Goal: Task Accomplishment & Management: Use online tool/utility

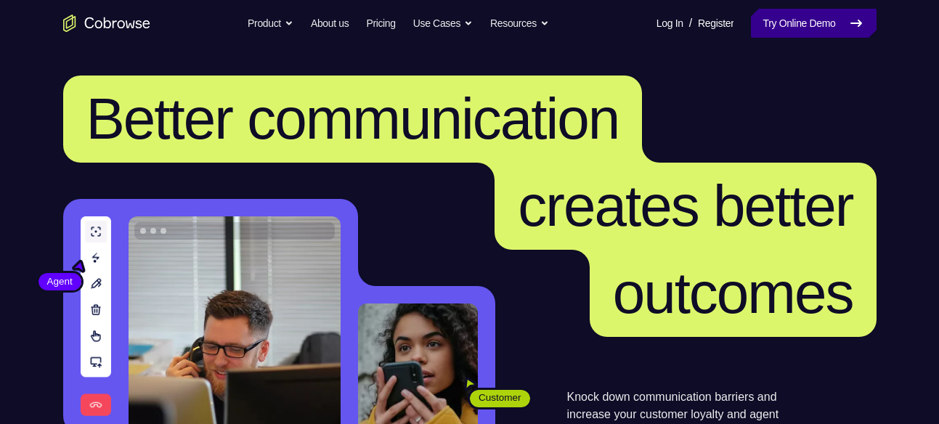
click at [782, 20] on link "Try Online Demo" at bounding box center [813, 23] width 125 height 29
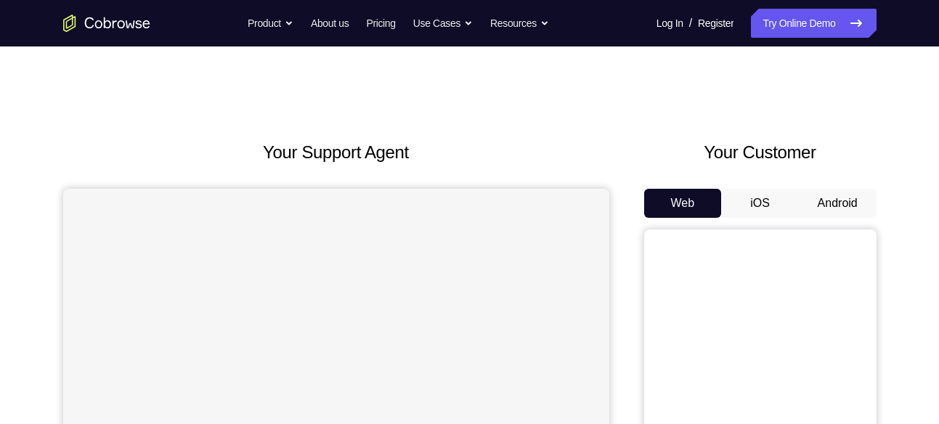
click at [819, 200] on button "Android" at bounding box center [838, 203] width 78 height 29
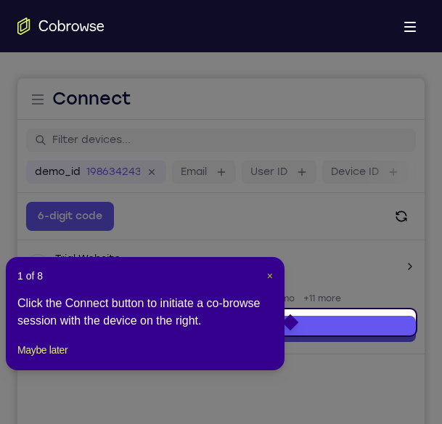
click at [272, 276] on span "×" at bounding box center [270, 276] width 6 height 12
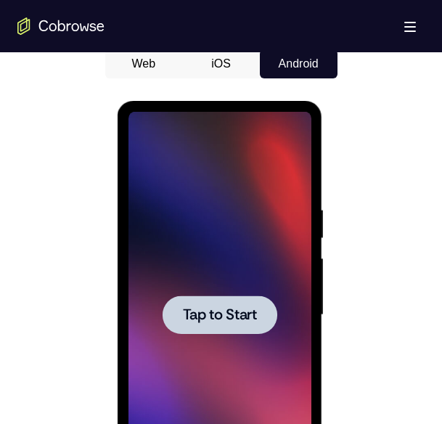
scroll to position [694, 0]
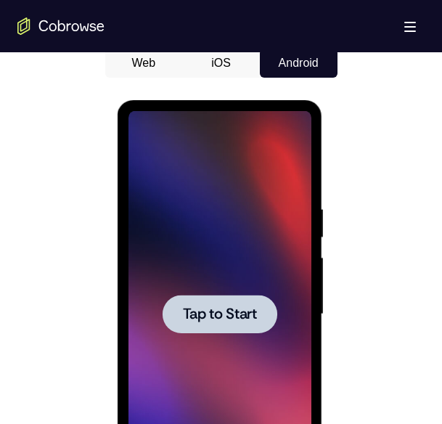
click at [215, 267] on div at bounding box center [220, 314] width 183 height 407
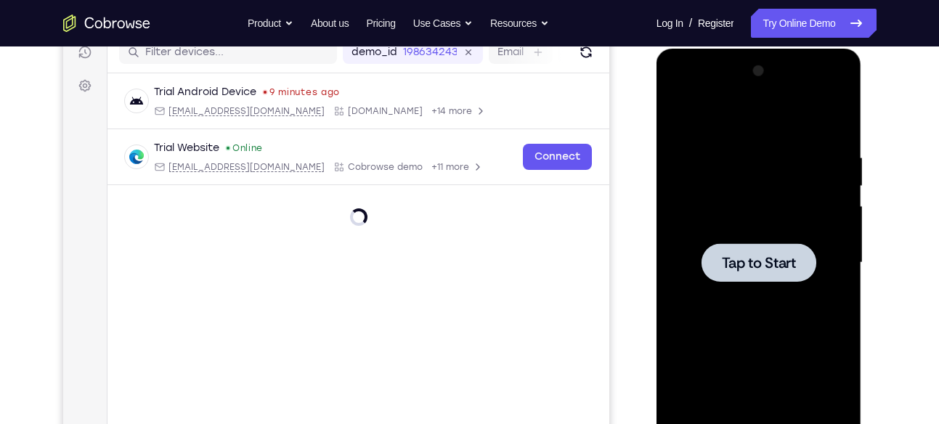
scroll to position [193, 0]
click at [743, 197] on div at bounding box center [759, 262] width 183 height 407
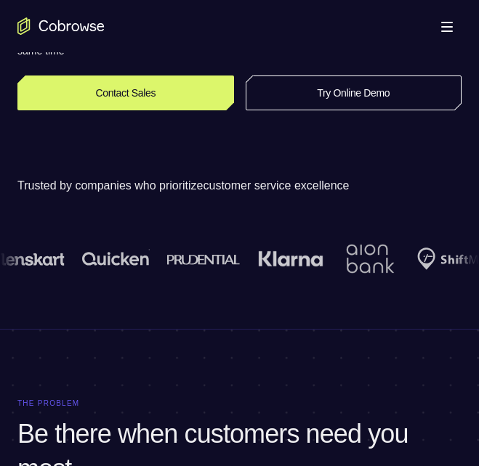
scroll to position [313, 0]
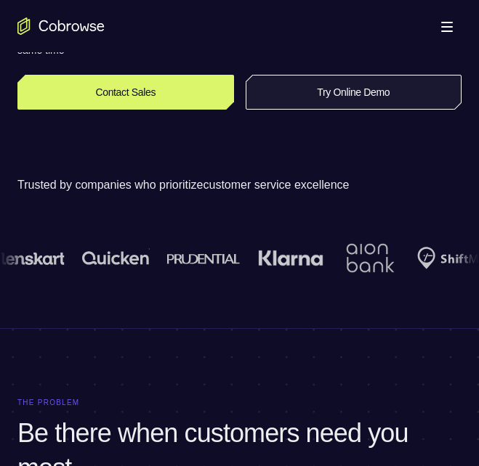
click at [299, 99] on link "Try Online Demo" at bounding box center [354, 92] width 216 height 35
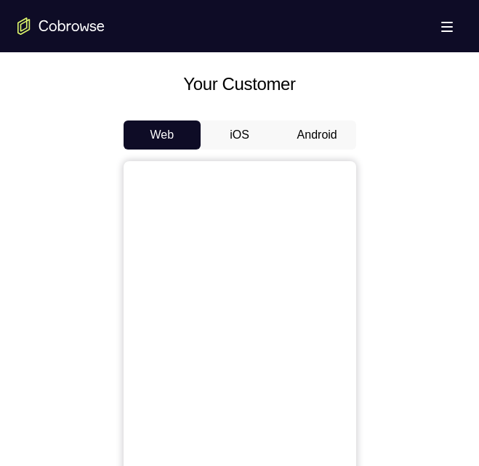
scroll to position [620, 0]
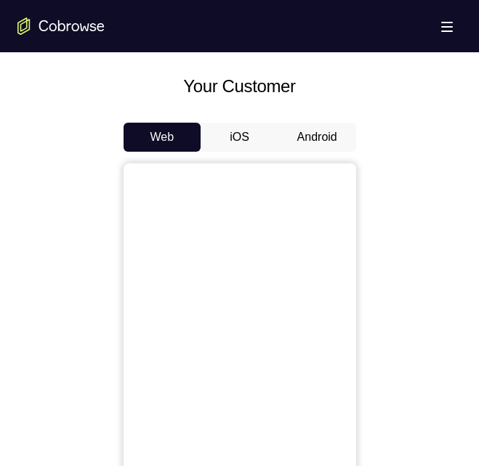
click at [317, 146] on button "Android" at bounding box center [317, 137] width 78 height 29
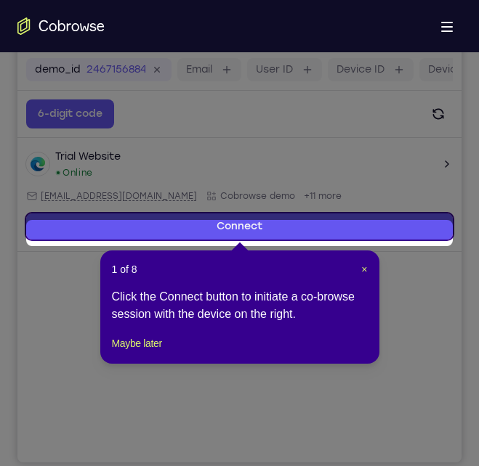
scroll to position [189, 0]
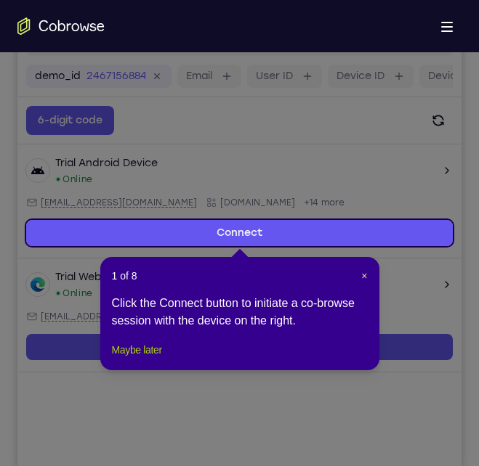
click at [126, 359] on button "Maybe later" at bounding box center [137, 349] width 50 height 17
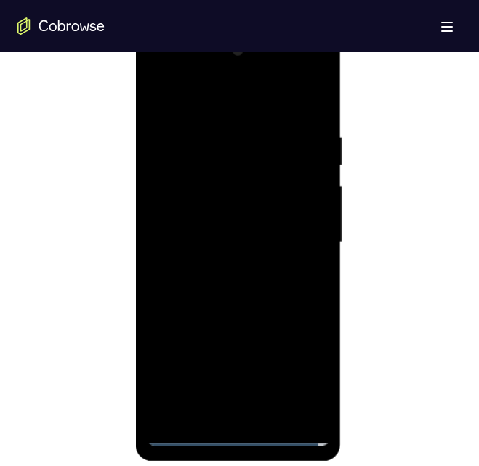
scroll to position [766, 0]
click at [238, 437] on div at bounding box center [238, 242] width 183 height 407
click at [300, 371] on div at bounding box center [238, 242] width 183 height 407
click at [205, 94] on div at bounding box center [238, 242] width 183 height 407
click at [308, 238] on div at bounding box center [238, 242] width 183 height 407
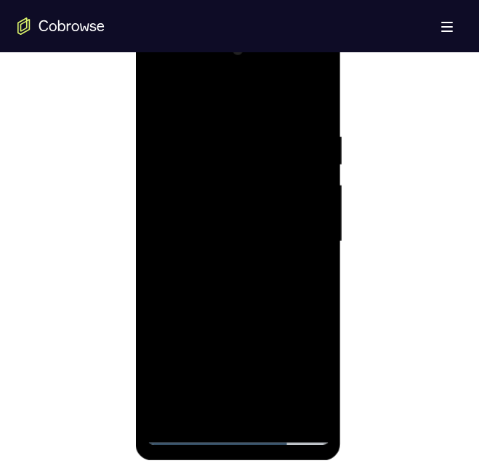
click at [225, 267] on div at bounding box center [238, 242] width 183 height 407
click at [187, 222] on div at bounding box center [238, 242] width 183 height 407
click at [197, 241] on div at bounding box center [238, 242] width 183 height 407
click at [193, 289] on div at bounding box center [238, 242] width 183 height 407
click at [239, 300] on div at bounding box center [238, 242] width 183 height 407
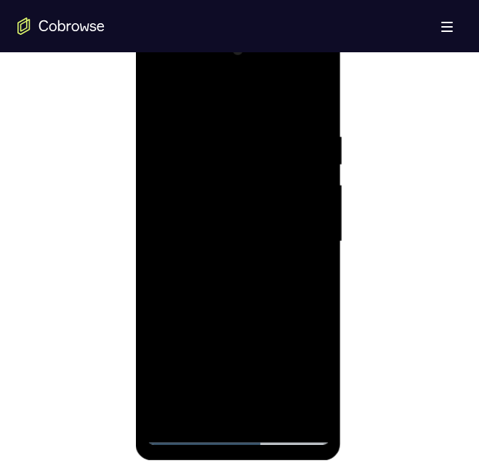
click at [320, 93] on div at bounding box center [238, 242] width 183 height 407
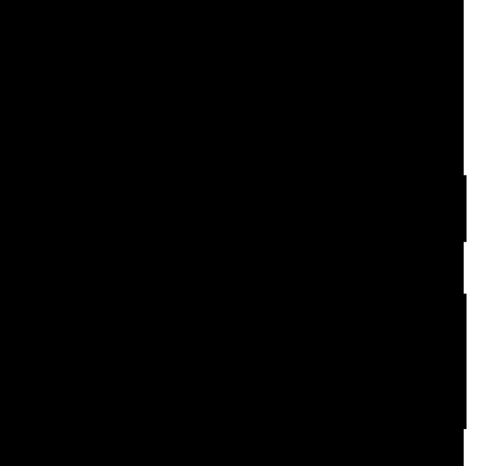
click at [65, 46] on div at bounding box center [67, 122] width 183 height 407
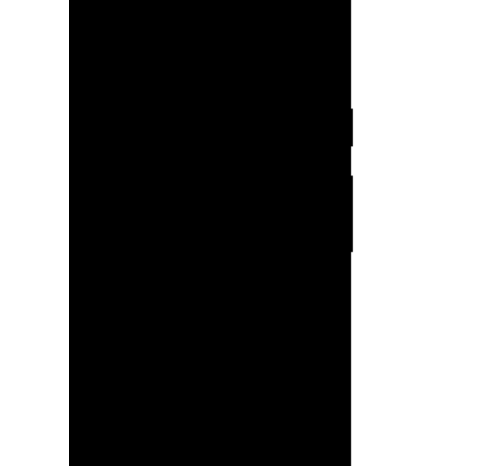
click at [174, 76] on div at bounding box center [171, 172] width 183 height 407
click at [89, 25] on div at bounding box center [171, 172] width 183 height 407
click at [131, 44] on div at bounding box center [171, 172] width 183 height 407
click at [205, 74] on div at bounding box center [171, 172] width 183 height 407
click at [99, 49] on div at bounding box center [171, 172] width 183 height 407
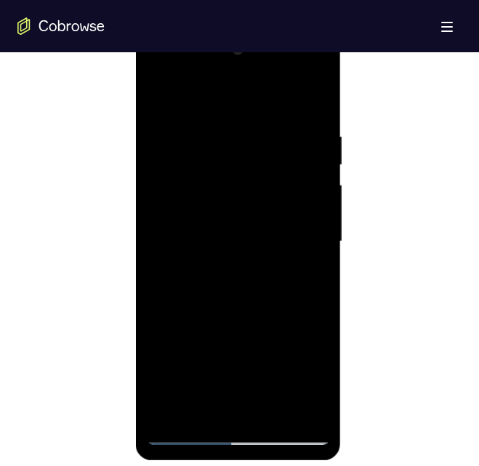
click at [241, 137] on div at bounding box center [238, 242] width 183 height 407
click at [158, 94] on div at bounding box center [238, 242] width 183 height 407
click at [271, 117] on div at bounding box center [238, 242] width 183 height 407
click at [278, 410] on div at bounding box center [238, 242] width 183 height 407
click at [238, 325] on div at bounding box center [238, 242] width 183 height 407
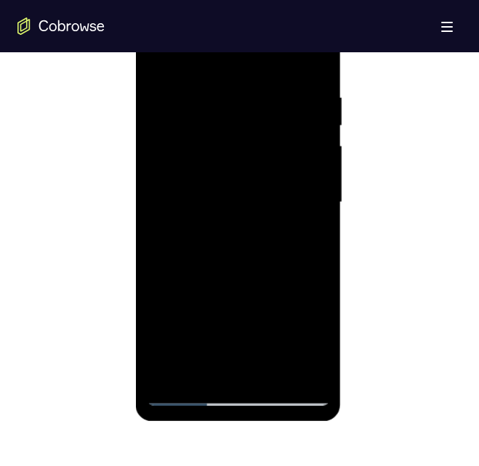
scroll to position [798, 0]
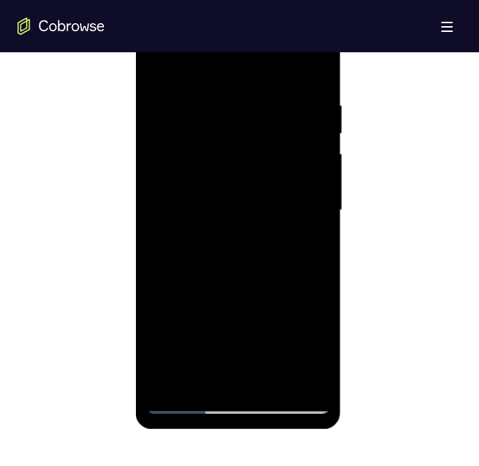
drag, startPoint x: 213, startPoint y: 127, endPoint x: 213, endPoint y: 362, distance: 234.6
click at [213, 362] on div at bounding box center [238, 210] width 183 height 407
drag, startPoint x: 206, startPoint y: 301, endPoint x: 216, endPoint y: 37, distance: 263.9
click at [216, 37] on div at bounding box center [238, 210] width 183 height 407
drag, startPoint x: 212, startPoint y: 310, endPoint x: 223, endPoint y: 123, distance: 187.7
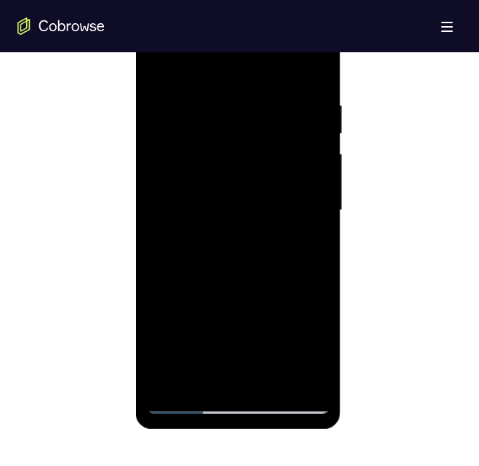
click at [223, 123] on div at bounding box center [238, 210] width 183 height 407
click at [200, 376] on div at bounding box center [238, 210] width 183 height 407
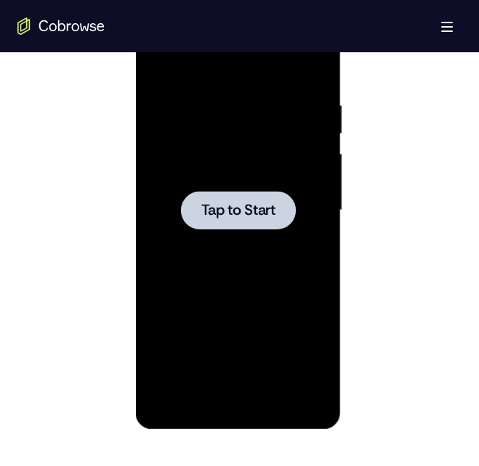
click at [246, 204] on span "Tap to Start" at bounding box center [238, 210] width 74 height 15
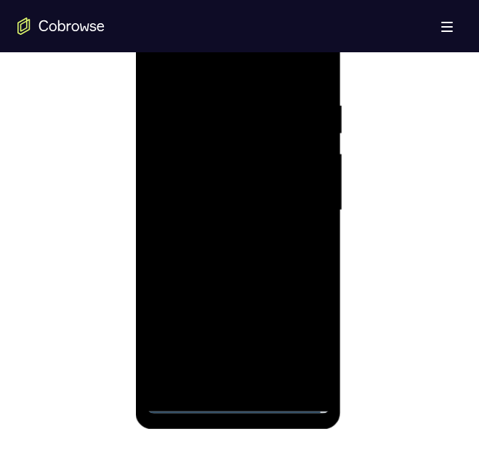
click at [234, 400] on div at bounding box center [238, 210] width 183 height 407
click at [304, 341] on div at bounding box center [238, 210] width 183 height 407
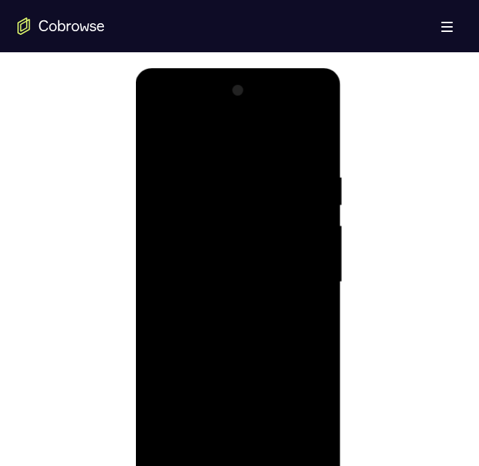
scroll to position [725, 0]
click at [183, 134] on div at bounding box center [238, 283] width 183 height 407
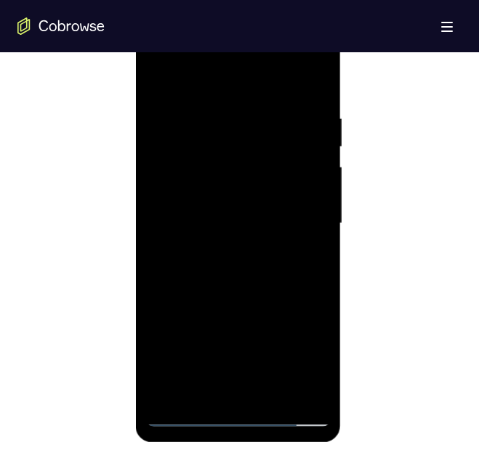
scroll to position [785, 0]
click at [305, 216] on div at bounding box center [238, 223] width 183 height 407
click at [230, 249] on div at bounding box center [238, 223] width 183 height 407
click at [200, 216] on div at bounding box center [238, 223] width 183 height 407
click at [195, 157] on div at bounding box center [238, 223] width 183 height 407
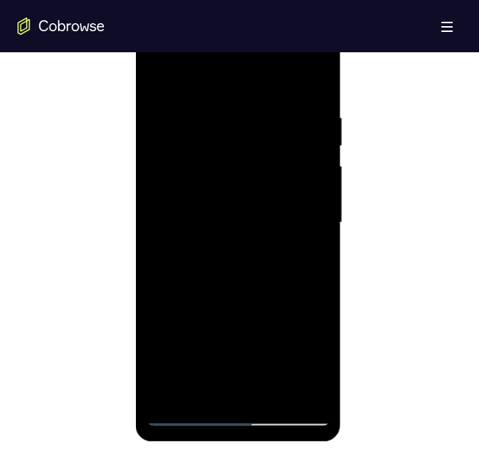
click at [218, 224] on div at bounding box center [238, 223] width 183 height 407
click at [222, 118] on div at bounding box center [238, 223] width 183 height 407
click at [157, 275] on div at bounding box center [238, 223] width 183 height 407
click at [271, 86] on div at bounding box center [238, 223] width 183 height 407
click at [224, 106] on div at bounding box center [238, 223] width 183 height 407
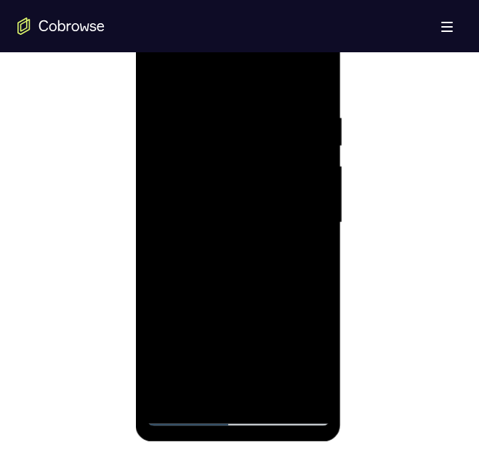
click at [181, 416] on div at bounding box center [238, 223] width 183 height 407
click at [313, 98] on div at bounding box center [238, 223] width 183 height 407
drag, startPoint x: 247, startPoint y: 301, endPoint x: 251, endPoint y: 191, distance: 110.5
click at [251, 191] on div at bounding box center [238, 223] width 183 height 407
click at [299, 171] on div at bounding box center [238, 223] width 183 height 407
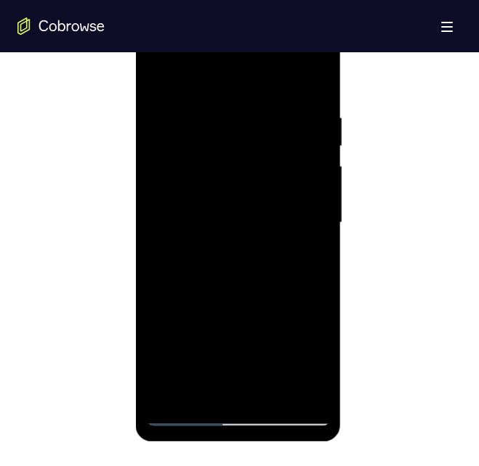
click at [319, 181] on div at bounding box center [238, 223] width 183 height 407
click at [159, 181] on div at bounding box center [238, 223] width 183 height 407
click at [319, 179] on div at bounding box center [238, 223] width 183 height 407
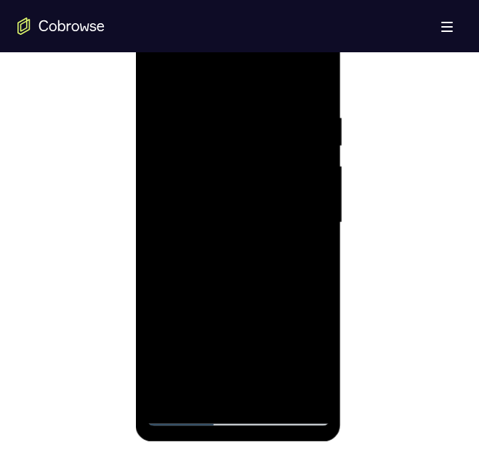
click at [156, 184] on div at bounding box center [238, 223] width 183 height 407
click at [315, 180] on div at bounding box center [238, 223] width 183 height 407
click at [155, 179] on div at bounding box center [238, 223] width 183 height 407
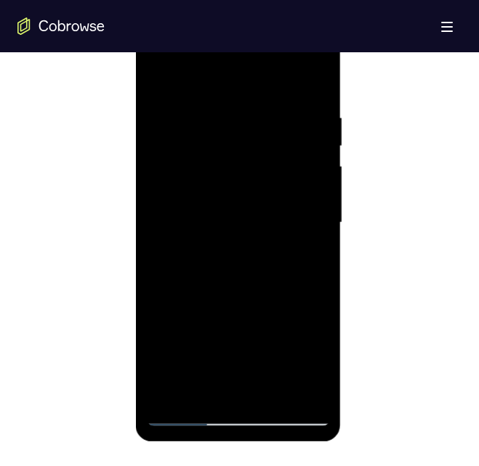
click at [155, 179] on div at bounding box center [238, 223] width 183 height 407
click at [227, 173] on div at bounding box center [238, 223] width 183 height 407
click at [272, 398] on div at bounding box center [238, 223] width 183 height 407
click at [238, 296] on div at bounding box center [238, 223] width 183 height 407
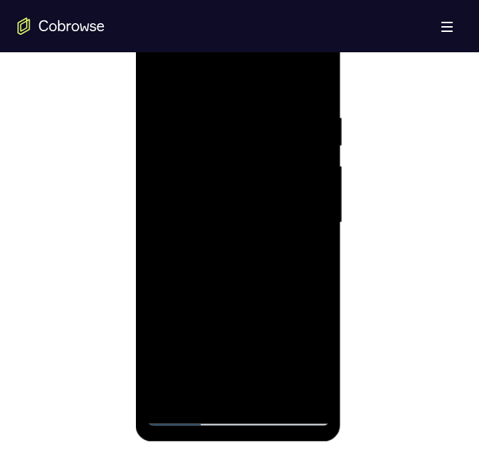
click at [208, 231] on div at bounding box center [238, 223] width 183 height 407
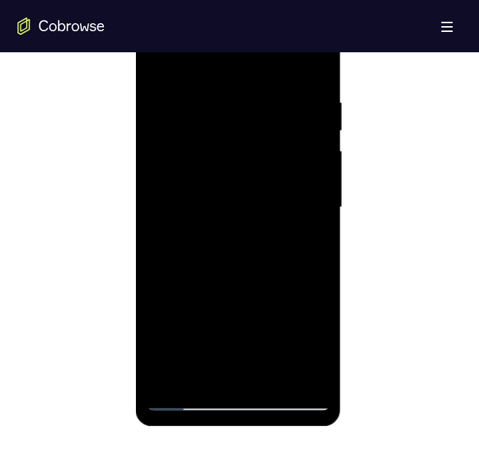
scroll to position [806, 0]
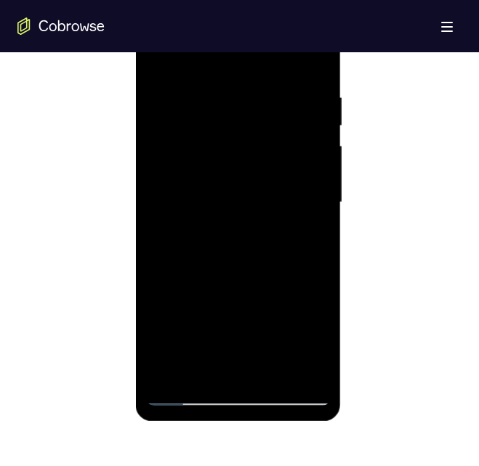
click at [185, 392] on div at bounding box center [238, 202] width 183 height 407
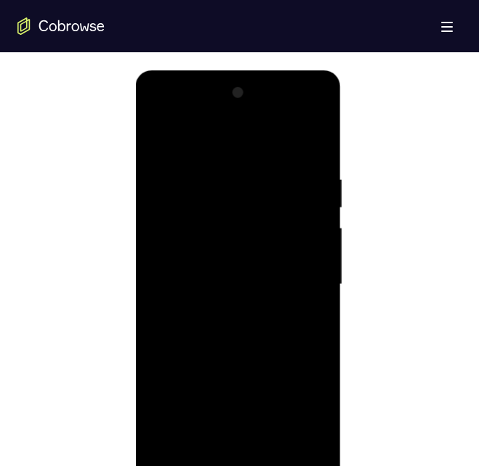
scroll to position [723, 0]
click at [314, 135] on div at bounding box center [238, 285] width 183 height 407
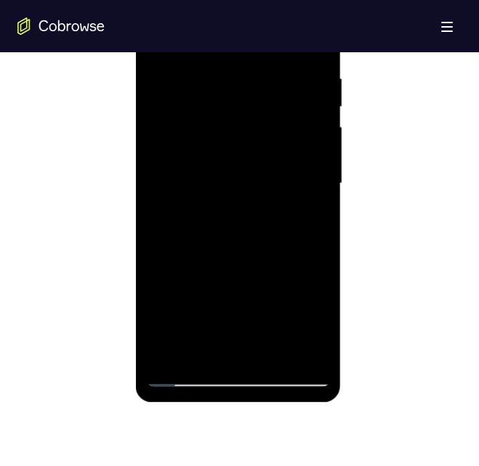
scroll to position [825, 0]
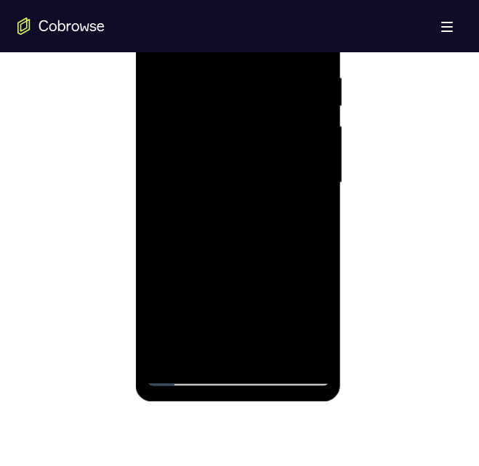
click at [312, 351] on div at bounding box center [238, 183] width 183 height 407
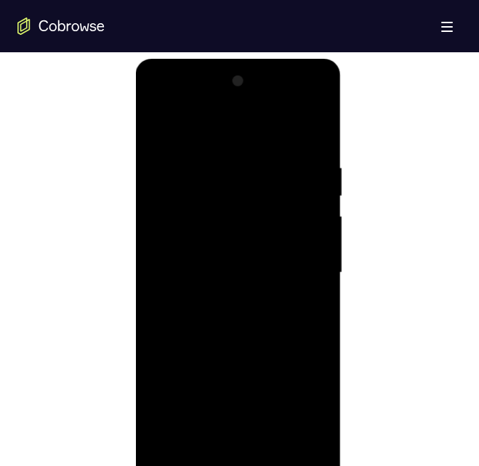
scroll to position [716, 0]
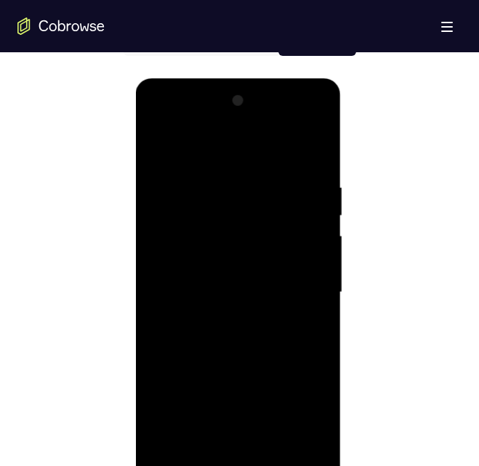
click at [316, 144] on div at bounding box center [238, 292] width 183 height 407
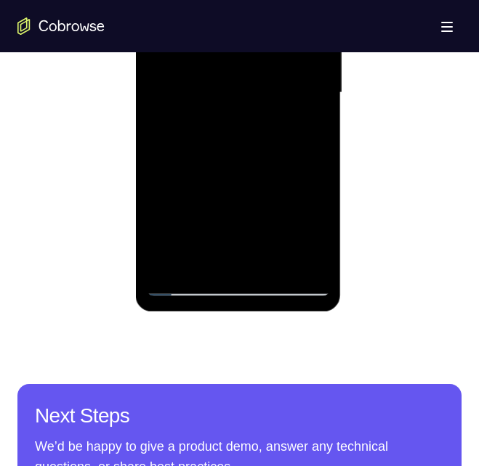
scroll to position [916, 0]
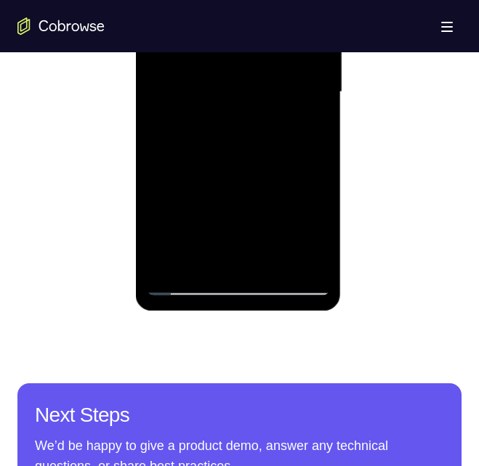
click at [229, 169] on div at bounding box center [238, 92] width 183 height 407
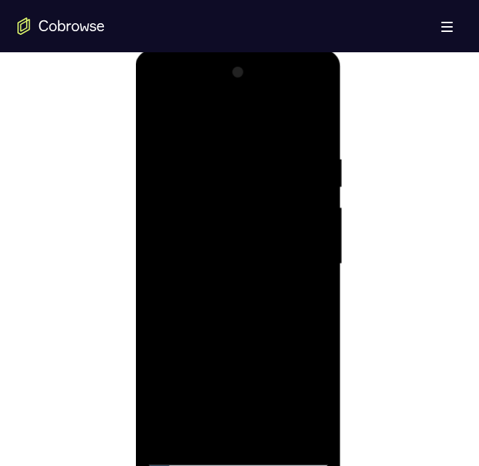
scroll to position [743, 0]
click at [203, 137] on div at bounding box center [238, 265] width 183 height 407
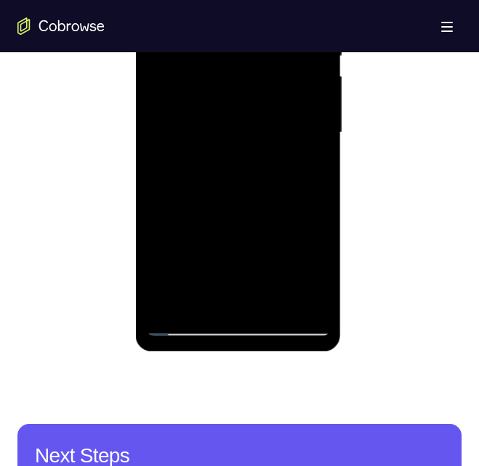
scroll to position [876, 0]
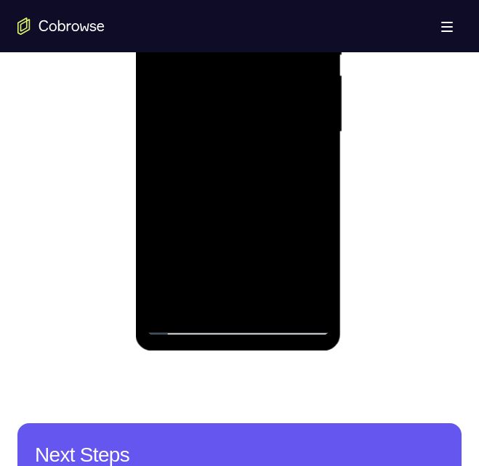
click at [242, 259] on div at bounding box center [238, 132] width 183 height 407
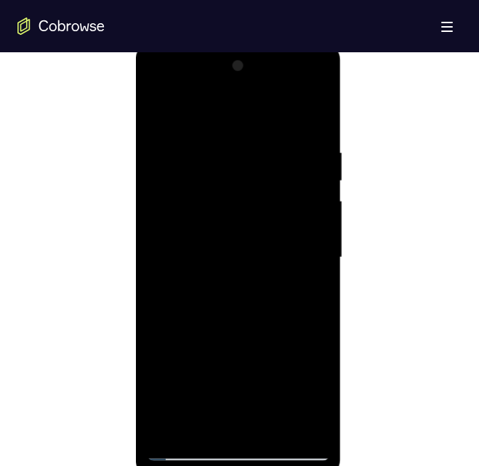
scroll to position [750, 0]
click at [224, 383] on div at bounding box center [238, 258] width 183 height 407
click at [272, 432] on div at bounding box center [238, 258] width 183 height 407
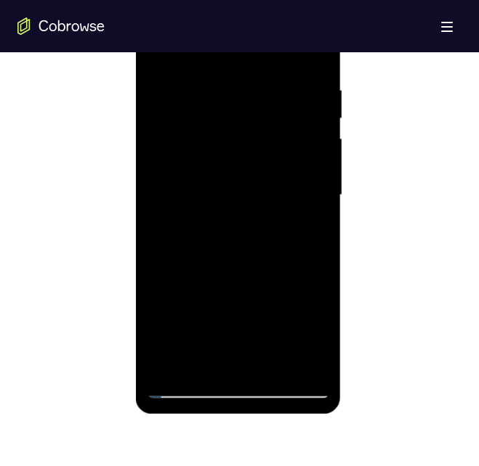
scroll to position [827, 0]
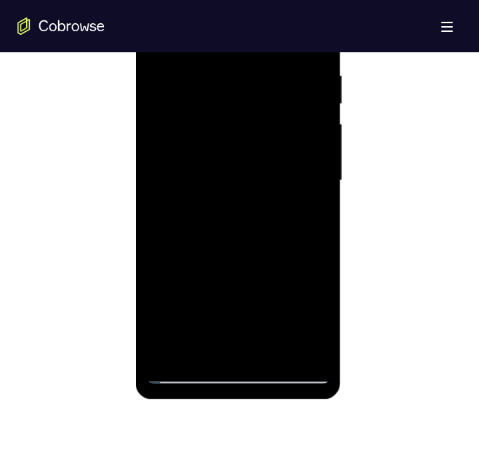
click at [197, 329] on div at bounding box center [238, 180] width 183 height 407
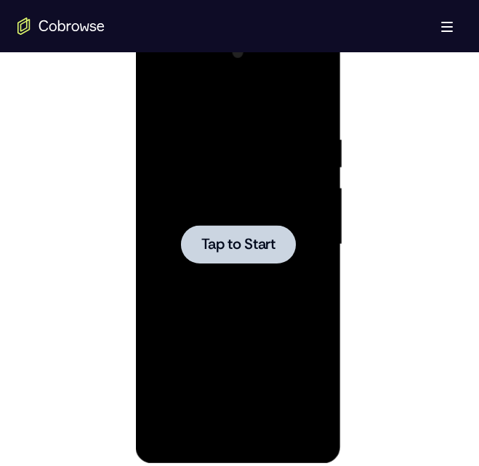
scroll to position [764, 0]
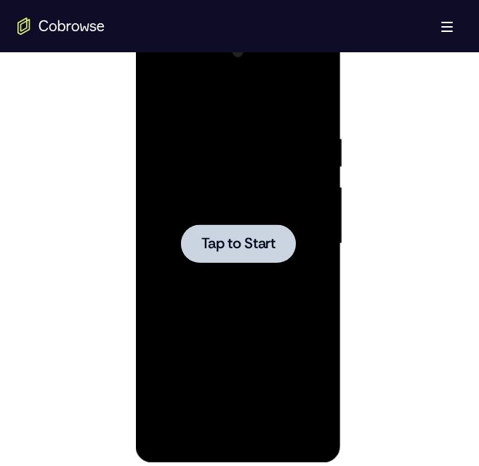
click at [274, 280] on div at bounding box center [238, 244] width 183 height 407
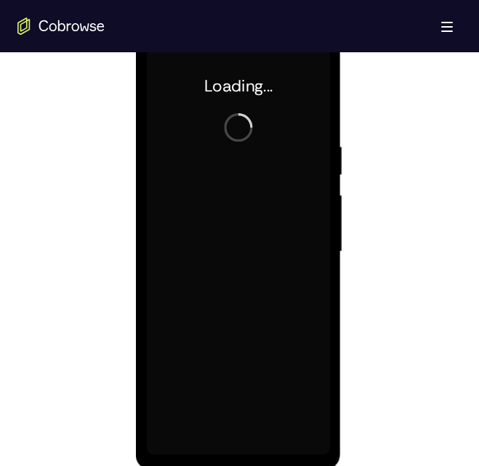
scroll to position [756, 0]
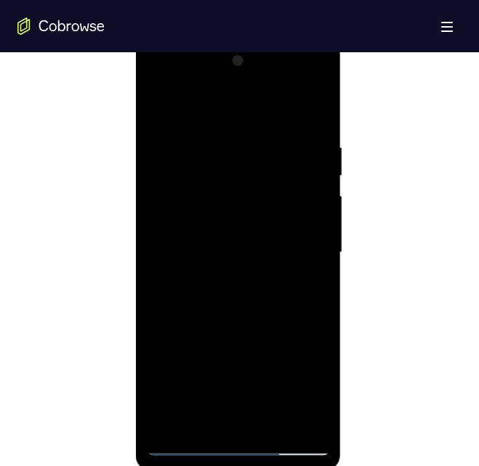
click at [240, 288] on div at bounding box center [238, 252] width 183 height 407
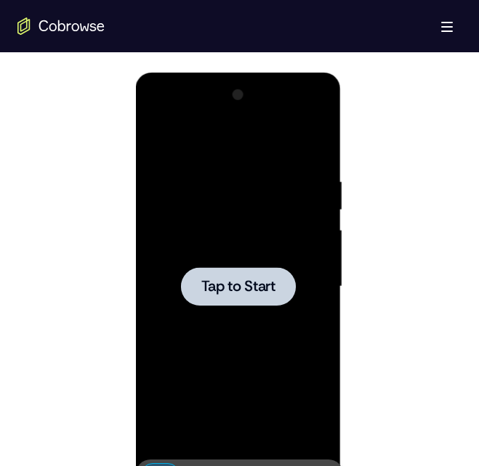
scroll to position [721, 0]
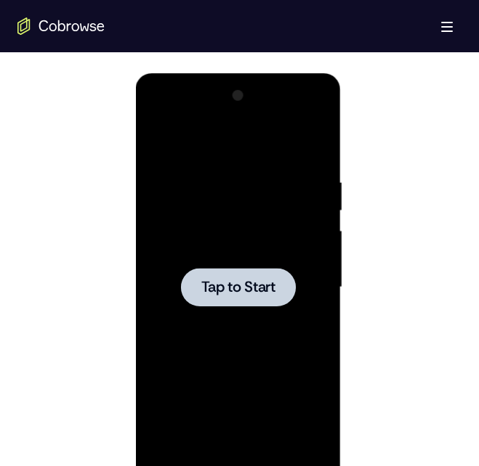
click at [243, 323] on div at bounding box center [238, 287] width 183 height 407
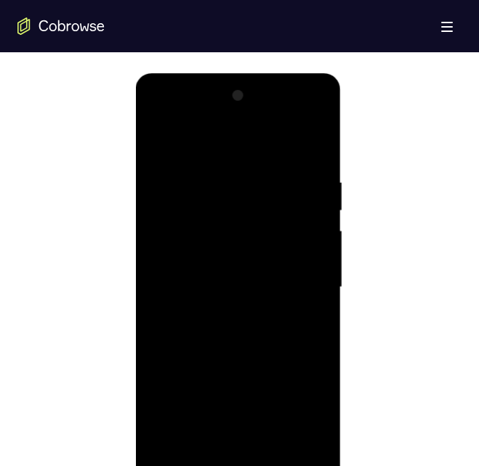
click at [198, 211] on div at bounding box center [238, 287] width 183 height 407
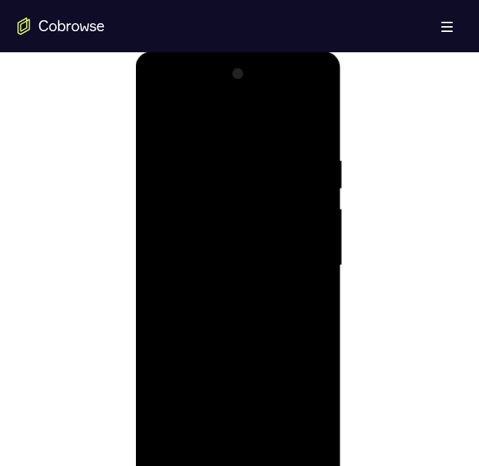
scroll to position [743, 0]
click at [248, 256] on div at bounding box center [238, 265] width 183 height 407
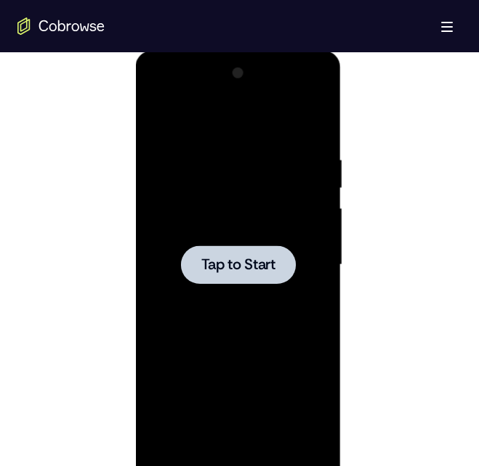
click at [252, 238] on div at bounding box center [238, 265] width 183 height 407
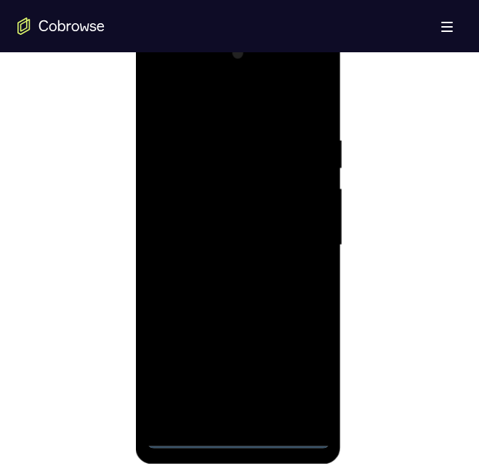
scroll to position [766, 0]
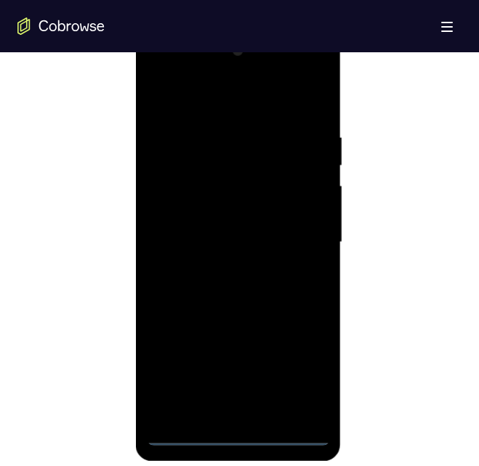
click at [240, 436] on div at bounding box center [238, 242] width 183 height 407
click at [313, 371] on div at bounding box center [238, 242] width 183 height 407
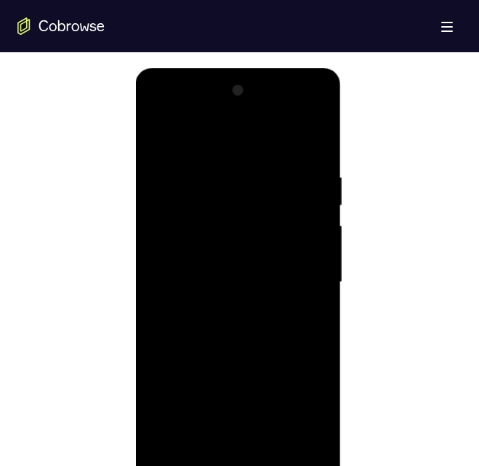
scroll to position [721, 0]
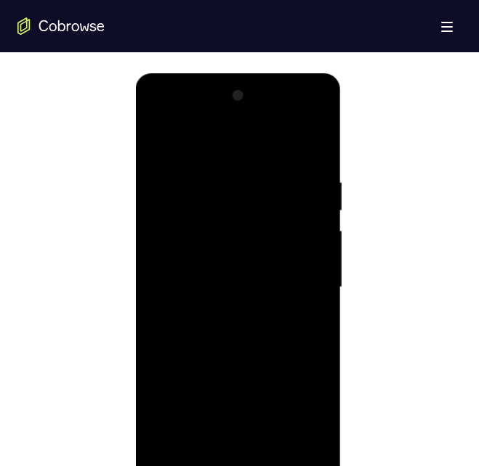
click at [214, 155] on div at bounding box center [238, 287] width 183 height 407
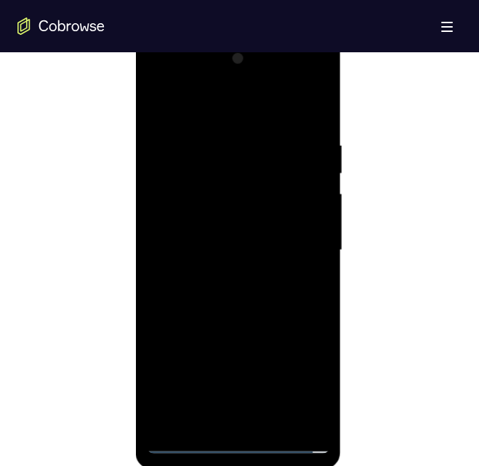
scroll to position [758, 0]
click at [293, 252] on div at bounding box center [238, 249] width 183 height 407
click at [225, 271] on div at bounding box center [238, 249] width 183 height 407
click at [205, 174] on div at bounding box center [238, 249] width 183 height 407
click at [197, 251] on div at bounding box center [238, 249] width 183 height 407
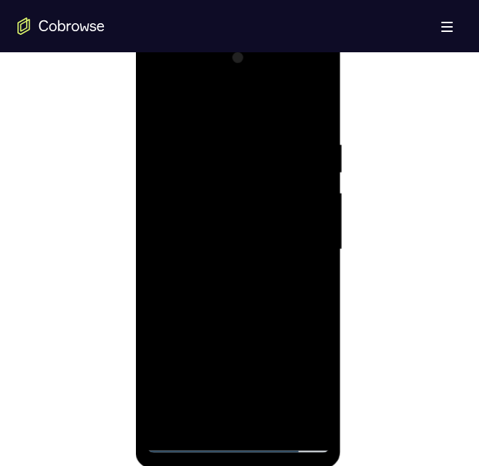
click at [204, 262] on div at bounding box center [238, 249] width 183 height 407
click at [235, 294] on div at bounding box center [238, 249] width 183 height 407
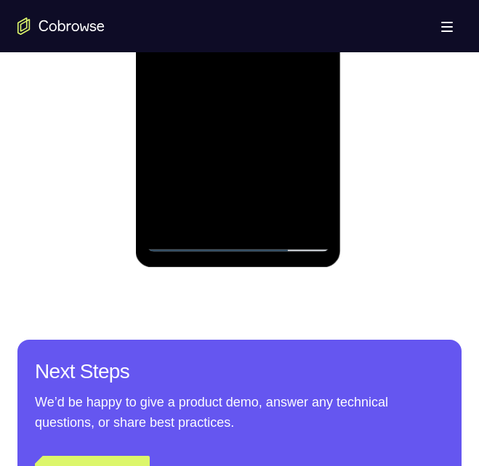
scroll to position [960, 0]
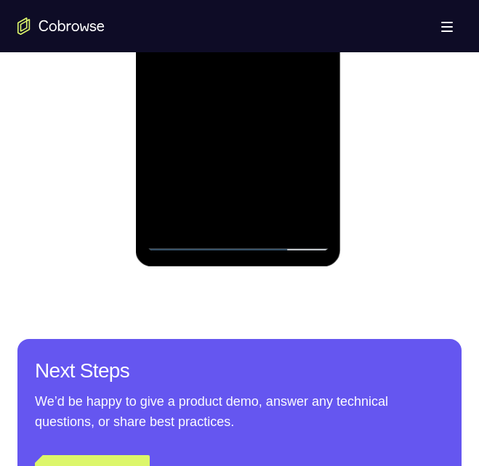
click at [182, 239] on div at bounding box center [238, 48] width 183 height 407
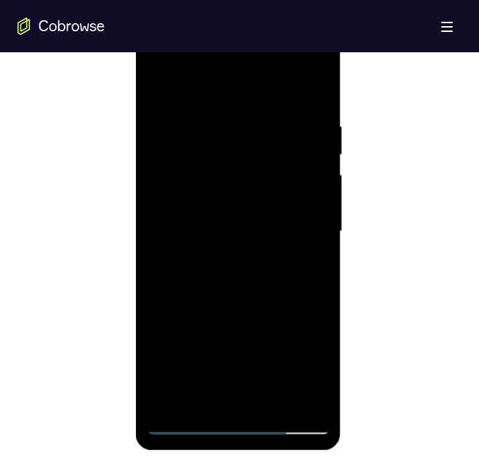
scroll to position [776, 0]
click at [203, 386] on div at bounding box center [238, 232] width 183 height 407
click at [187, 429] on div at bounding box center [238, 232] width 183 height 407
click at [224, 262] on div at bounding box center [238, 232] width 183 height 407
click at [207, 199] on div at bounding box center [238, 232] width 183 height 407
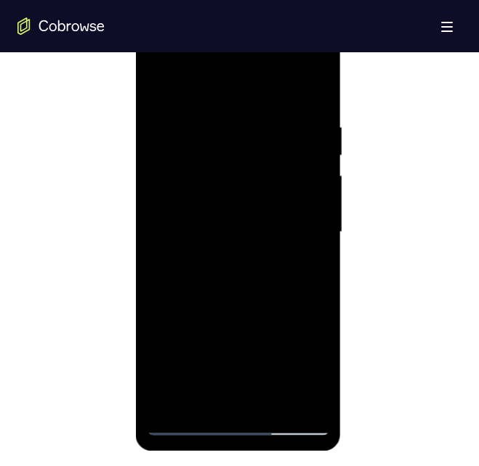
click at [158, 83] on div at bounding box center [238, 232] width 183 height 407
click at [207, 198] on div at bounding box center [238, 232] width 183 height 407
click at [216, 227] on div at bounding box center [238, 232] width 183 height 407
click at [198, 215] on div at bounding box center [238, 232] width 183 height 407
click at [216, 222] on div at bounding box center [238, 232] width 183 height 407
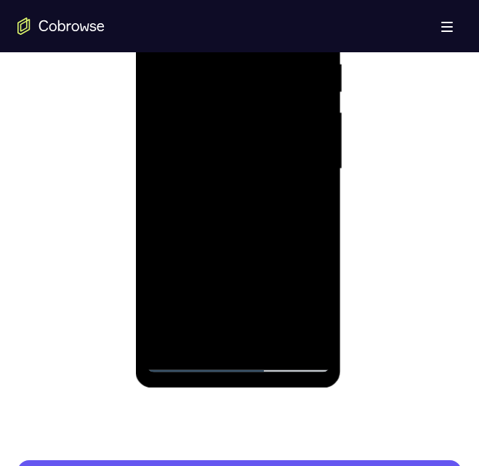
scroll to position [844, 0]
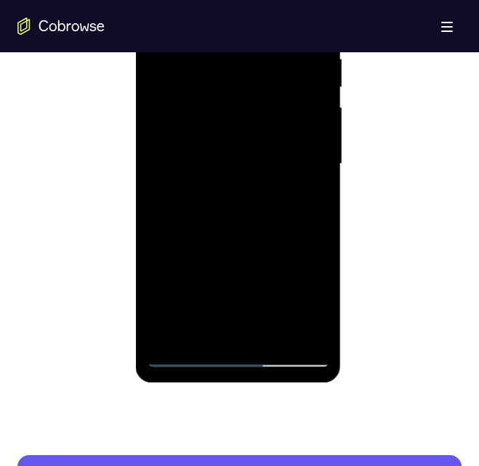
click at [225, 189] on div at bounding box center [238, 164] width 183 height 407
click at [233, 126] on div at bounding box center [238, 164] width 183 height 407
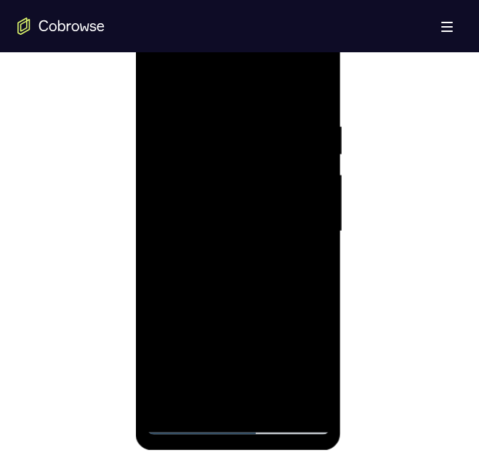
scroll to position [782, 0]
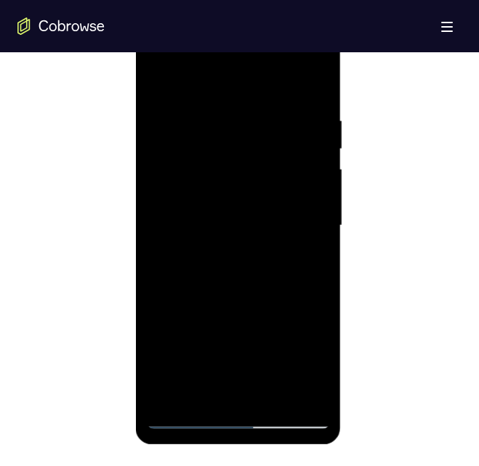
click at [216, 129] on div at bounding box center [238, 226] width 183 height 407
click at [308, 194] on div at bounding box center [238, 226] width 183 height 407
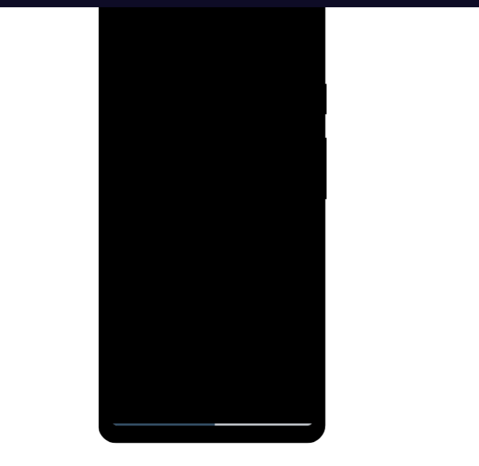
scroll to position [782, 0]
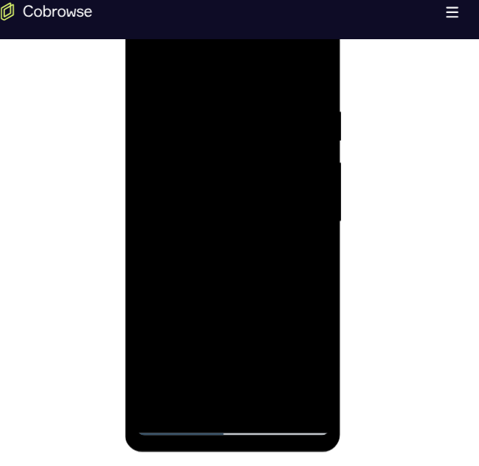
click at [295, 190] on div at bounding box center [227, 211] width 183 height 407
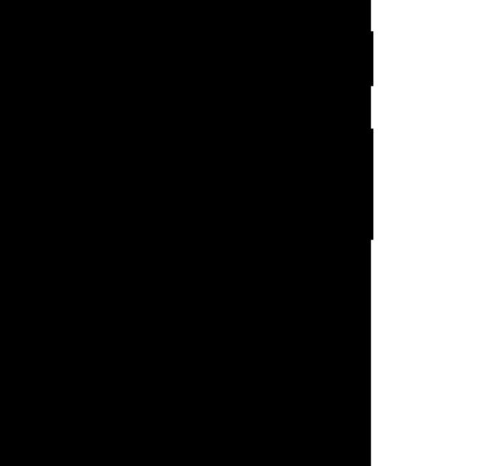
click at [135, 20] on div at bounding box center [63, 26] width 183 height 407
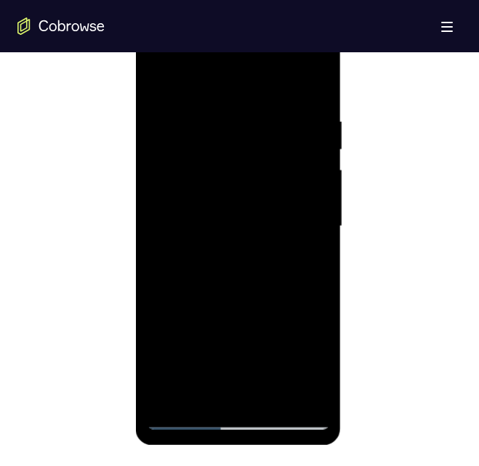
click at [320, 252] on div at bounding box center [238, 226] width 183 height 407
click at [298, 394] on div at bounding box center [238, 226] width 183 height 407
click at [323, 213] on div at bounding box center [238, 226] width 183 height 407
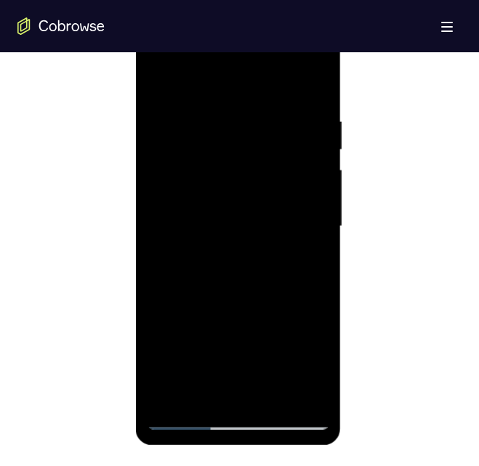
click at [314, 84] on div at bounding box center [238, 226] width 183 height 407
click at [219, 102] on div at bounding box center [238, 226] width 183 height 407
click at [291, 213] on div at bounding box center [238, 226] width 183 height 407
click at [319, 84] on div at bounding box center [238, 226] width 183 height 407
drag, startPoint x: 234, startPoint y: 326, endPoint x: 220, endPoint y: 62, distance: 264.1
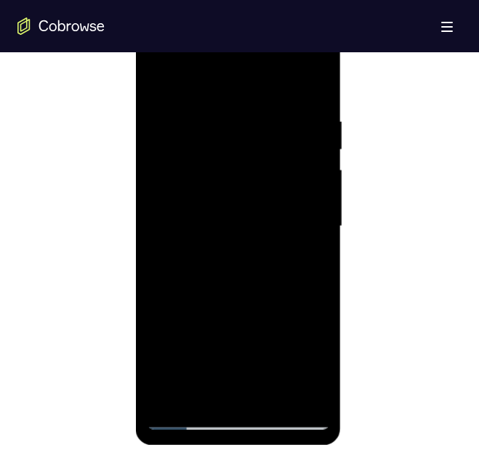
click at [220, 62] on div at bounding box center [238, 226] width 183 height 407
drag, startPoint x: 256, startPoint y: 310, endPoint x: 254, endPoint y: 12, distance: 298.6
click at [254, 12] on html "Online web based iOS Simulators and Android Emulators. Run iPhone, iPad, Mobile…" at bounding box center [239, 230] width 207 height 436
drag, startPoint x: 264, startPoint y: 347, endPoint x: 258, endPoint y: 193, distance: 154.1
click at [258, 193] on div at bounding box center [238, 226] width 183 height 407
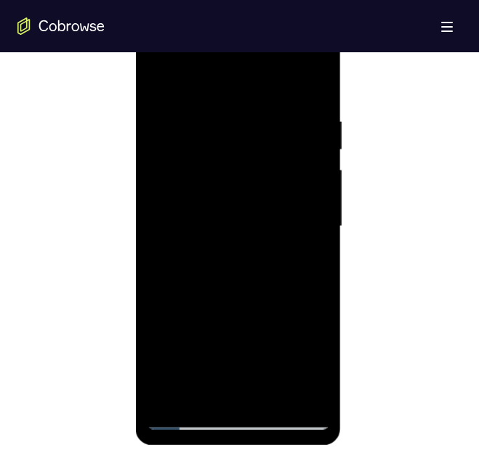
click at [321, 198] on div at bounding box center [238, 226] width 183 height 407
drag, startPoint x: 256, startPoint y: 267, endPoint x: 253, endPoint y: 27, distance: 239.7
click at [253, 27] on div at bounding box center [238, 226] width 183 height 407
drag, startPoint x: 251, startPoint y: 309, endPoint x: 239, endPoint y: 153, distance: 156.7
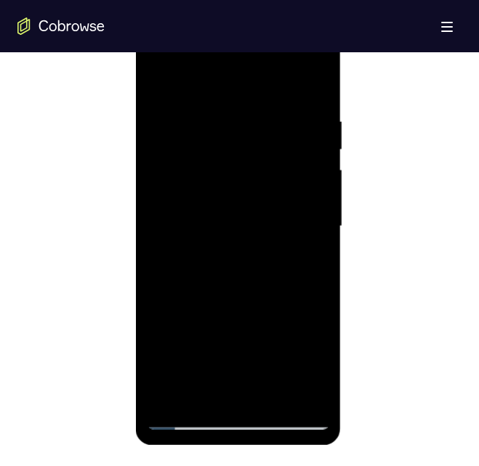
click at [239, 153] on div at bounding box center [238, 226] width 183 height 407
drag, startPoint x: 260, startPoint y: 186, endPoint x: 257, endPoint y: 425, distance: 239.0
click at [257, 425] on div at bounding box center [238, 226] width 183 height 407
click at [320, 321] on div at bounding box center [238, 226] width 183 height 407
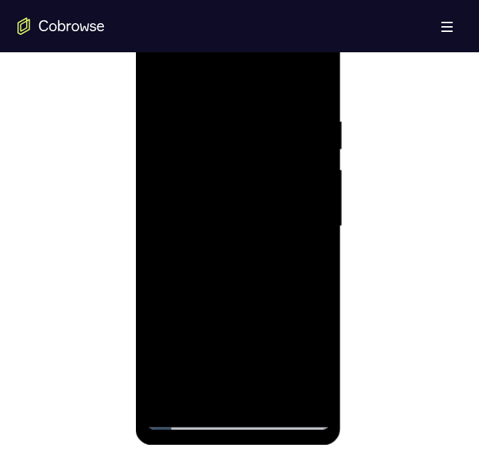
click at [320, 321] on div at bounding box center [238, 226] width 183 height 407
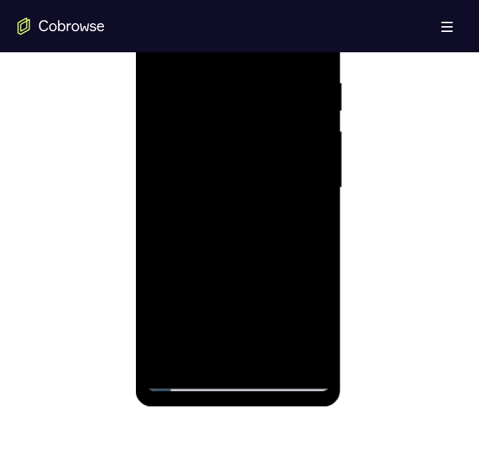
scroll to position [822, 0]
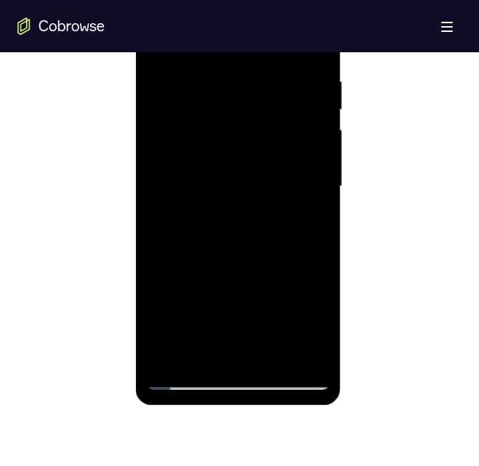
click at [320, 279] on div at bounding box center [238, 186] width 183 height 407
drag, startPoint x: 232, startPoint y: 283, endPoint x: 235, endPoint y: 89, distance: 194.0
click at [235, 89] on div at bounding box center [238, 186] width 183 height 407
drag, startPoint x: 246, startPoint y: 283, endPoint x: 283, endPoint y: 6, distance: 280.0
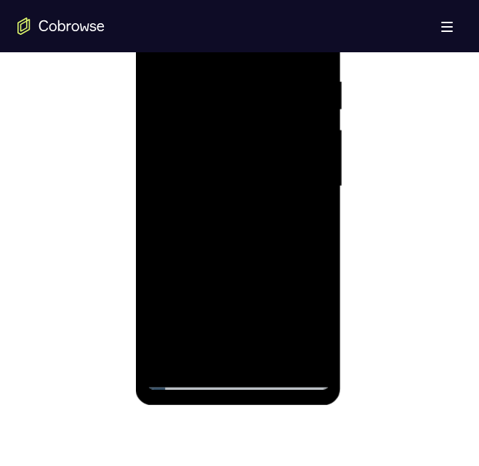
click at [283, 6] on div at bounding box center [238, 186] width 183 height 407
drag, startPoint x: 247, startPoint y: 264, endPoint x: 267, endPoint y: -54, distance: 318.1
click at [267, 0] on html "Online web based iOS Simulators and Android Emulators. Run iPhone, iPad, Mobile…" at bounding box center [239, 190] width 207 height 436
drag, startPoint x: 257, startPoint y: 246, endPoint x: 280, endPoint y: 44, distance: 202.5
click at [280, 44] on div at bounding box center [238, 186] width 183 height 407
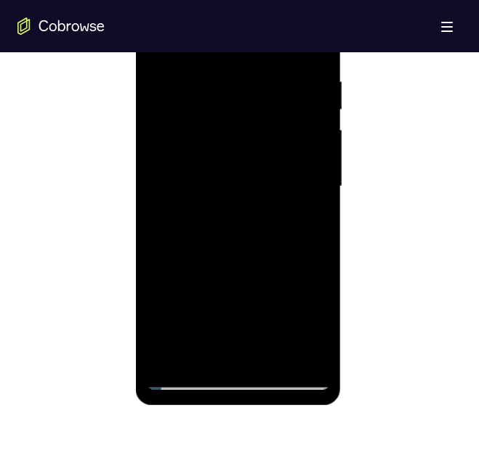
drag, startPoint x: 255, startPoint y: 285, endPoint x: 299, endPoint y: 68, distance: 221.7
click at [299, 68] on div at bounding box center [238, 186] width 183 height 407
drag, startPoint x: 254, startPoint y: 105, endPoint x: 246, endPoint y: 384, distance: 279.8
click at [246, 384] on div at bounding box center [238, 186] width 183 height 407
drag, startPoint x: 228, startPoint y: 126, endPoint x: 218, endPoint y: 306, distance: 180.4
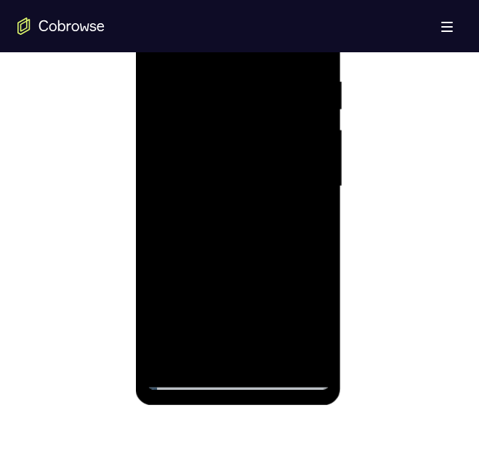
click at [218, 306] on div at bounding box center [238, 186] width 183 height 407
drag, startPoint x: 218, startPoint y: 306, endPoint x: 224, endPoint y: 129, distance: 176.6
click at [224, 129] on div at bounding box center [238, 186] width 183 height 407
drag, startPoint x: 235, startPoint y: 280, endPoint x: 234, endPoint y: 185, distance: 95.9
click at [234, 185] on div at bounding box center [238, 186] width 183 height 407
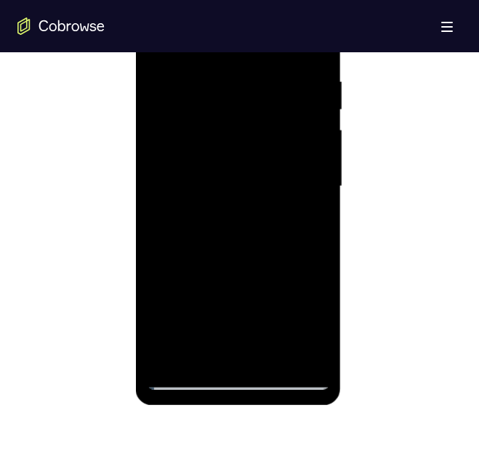
drag, startPoint x: 244, startPoint y: 296, endPoint x: 239, endPoint y: 92, distance: 204.2
click at [239, 92] on div at bounding box center [238, 186] width 183 height 407
drag, startPoint x: 238, startPoint y: 280, endPoint x: 240, endPoint y: 134, distance: 146.0
click at [240, 134] on div at bounding box center [238, 186] width 183 height 407
drag, startPoint x: 198, startPoint y: 295, endPoint x: 202, endPoint y: 145, distance: 150.4
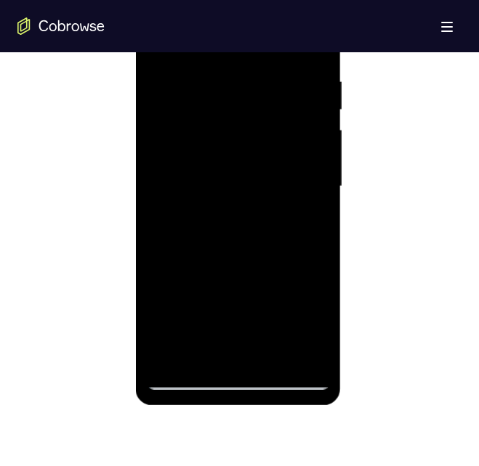
click at [202, 145] on div at bounding box center [238, 186] width 183 height 407
drag, startPoint x: 227, startPoint y: 276, endPoint x: 216, endPoint y: 76, distance: 200.8
click at [216, 76] on div at bounding box center [238, 186] width 183 height 407
drag, startPoint x: 238, startPoint y: 297, endPoint x: 249, endPoint y: 119, distance: 178.3
click at [249, 119] on div at bounding box center [238, 186] width 183 height 407
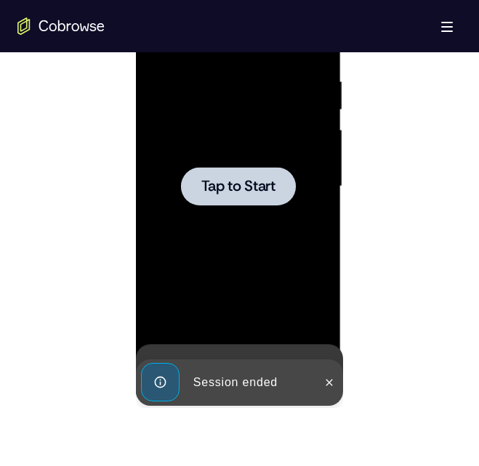
click at [249, 119] on div at bounding box center [238, 186] width 183 height 407
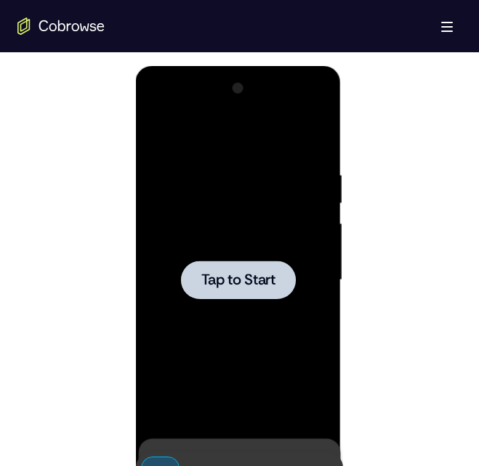
scroll to position [206, 0]
click at [278, 267] on div at bounding box center [238, 280] width 115 height 39
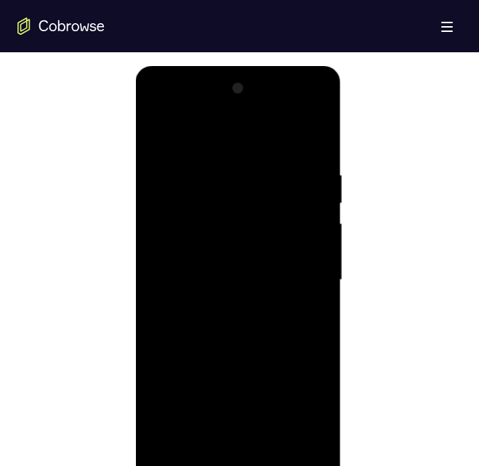
scroll to position [0, 0]
click at [173, 266] on div at bounding box center [238, 280] width 183 height 407
drag, startPoint x: 167, startPoint y: 266, endPoint x: 215, endPoint y: -47, distance: 316.7
click at [215, 66] on html "Online web based iOS Simulators and Android Emulators. Run iPhone, iPad, Mobile…" at bounding box center [239, 284] width 207 height 436
click at [208, 301] on div at bounding box center [238, 280] width 183 height 407
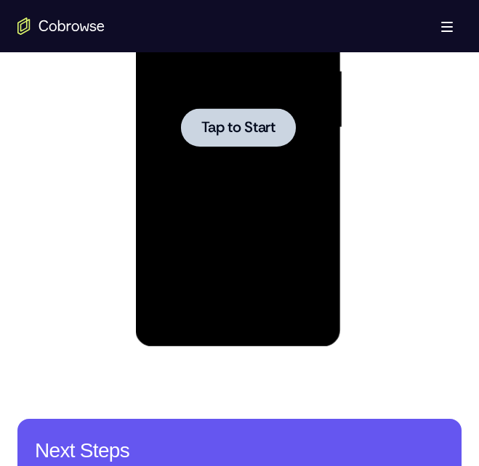
scroll to position [878, 0]
